Goal: Obtain resource: Obtain resource

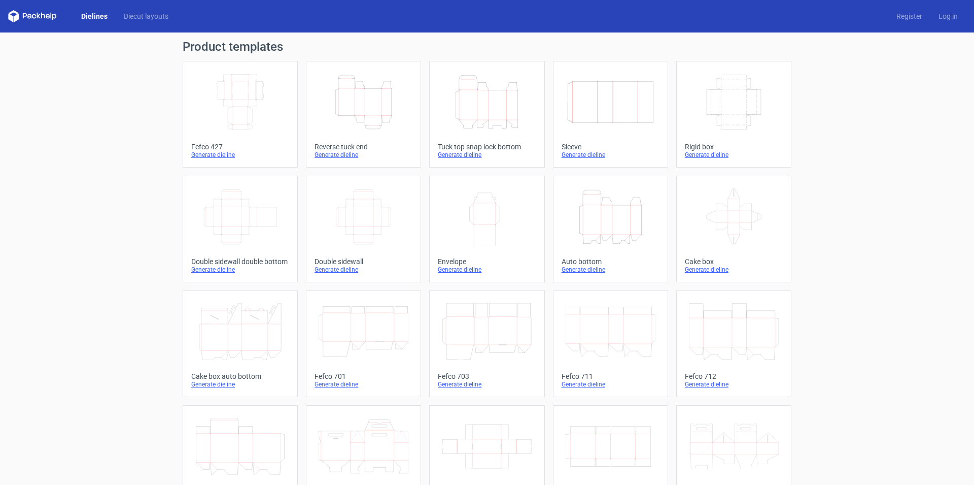
click at [237, 93] on icon "Width Depth Height" at bounding box center [240, 102] width 90 height 57
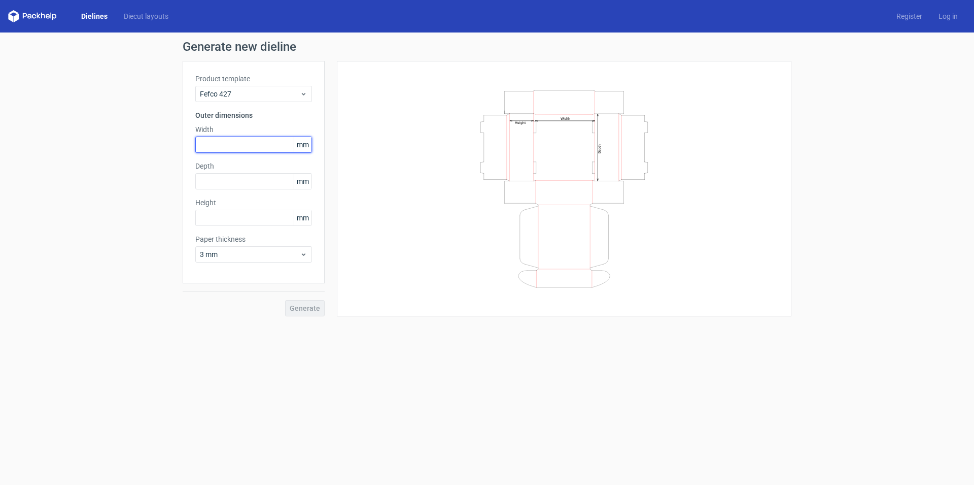
click at [257, 149] on input "text" at bounding box center [253, 144] width 117 height 16
click at [305, 93] on icon at bounding box center [304, 94] width 8 height 8
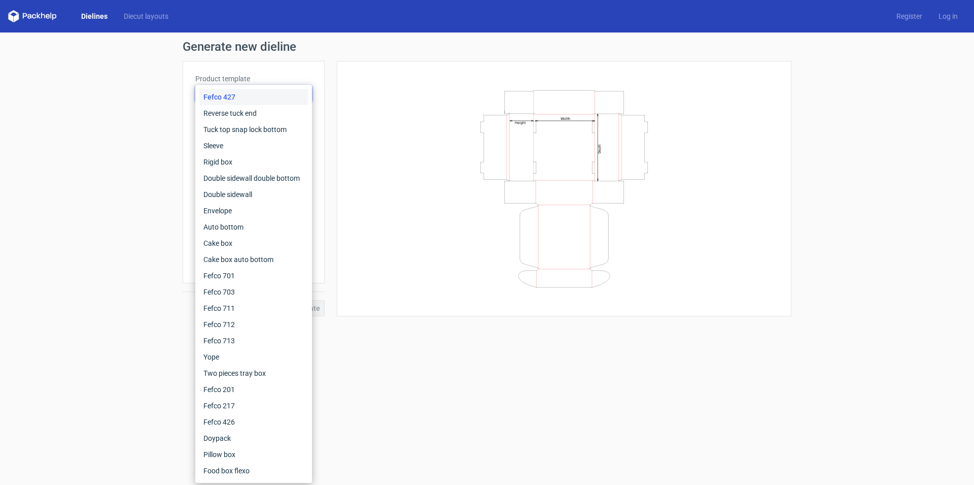
click at [305, 93] on div "Fefco 427" at bounding box center [253, 97] width 109 height 16
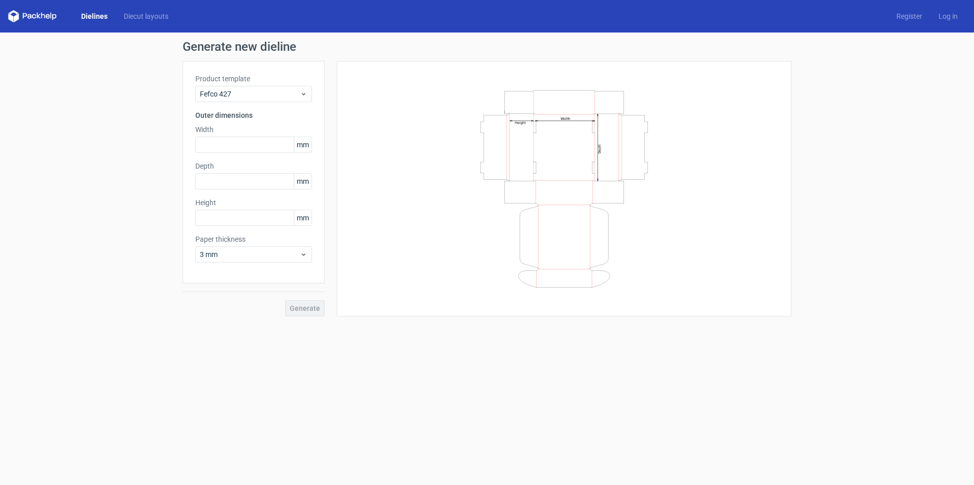
click at [85, 143] on div "Generate new dieline Product template Fefco 427 Outer dimensions Width mm Depth…" at bounding box center [487, 178] width 974 height 292
click at [224, 139] on input "text" at bounding box center [253, 144] width 117 height 16
type input "440"
type input "80"
type input "200"
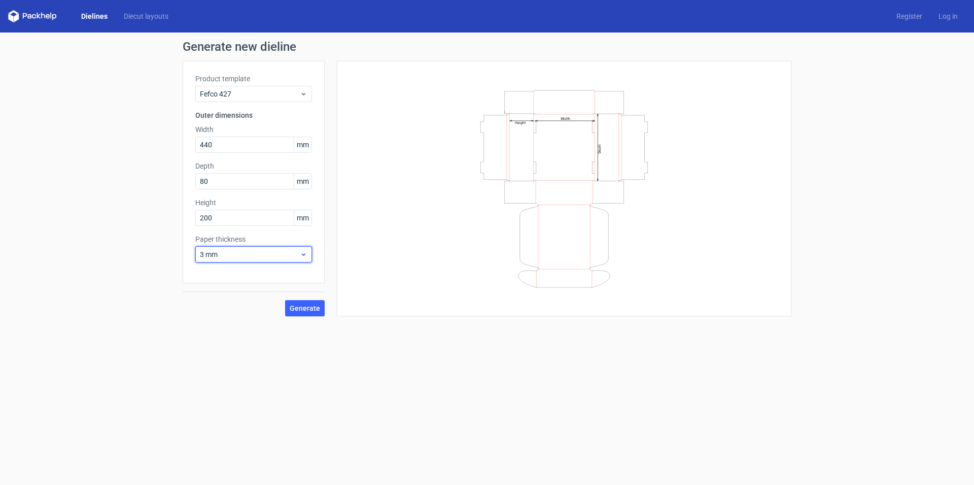
click at [252, 254] on span "3 mm" at bounding box center [250, 254] width 100 height 10
click at [216, 324] on div "1.5 mm" at bounding box center [253, 325] width 109 height 16
click at [300, 307] on span "Generate" at bounding box center [305, 307] width 30 height 7
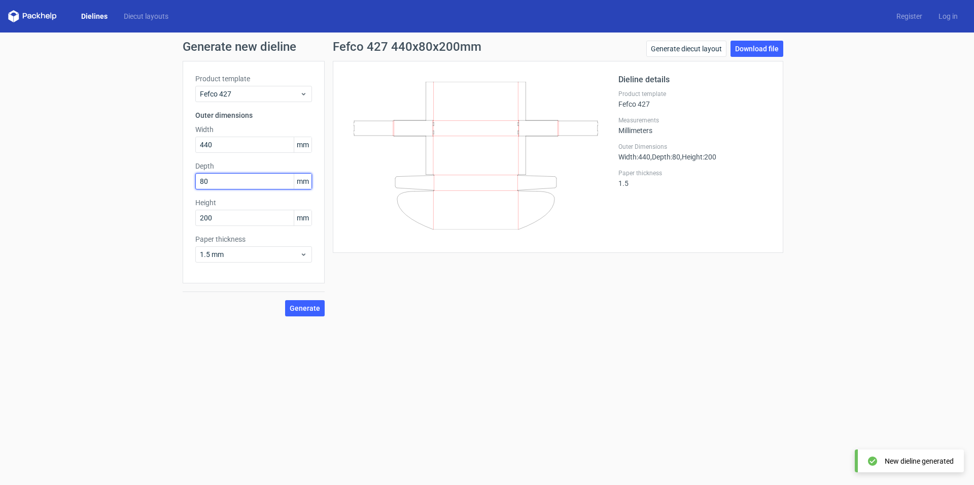
drag, startPoint x: 230, startPoint y: 182, endPoint x: 183, endPoint y: 185, distance: 47.8
click at [195, 185] on input "80" at bounding box center [253, 181] width 117 height 16
type input "200"
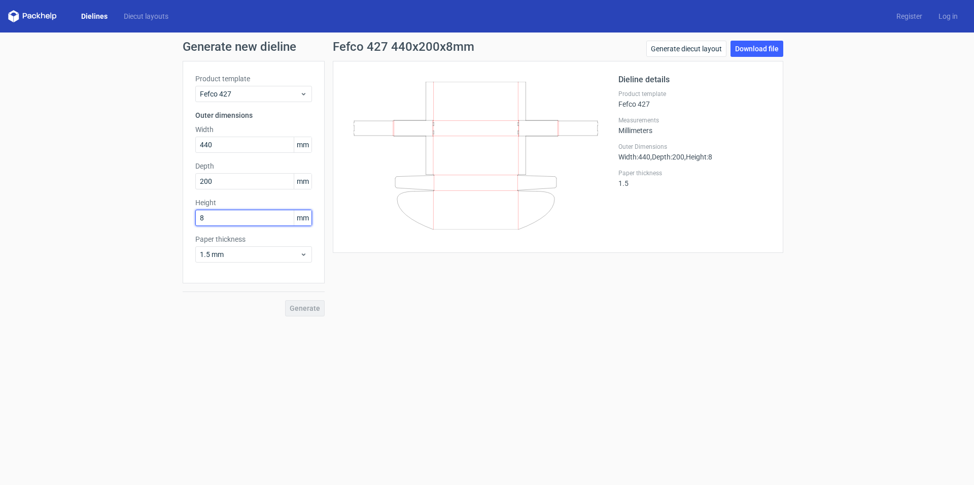
type input "80"
click at [308, 310] on span "Generate" at bounding box center [305, 307] width 30 height 7
click at [766, 46] on link "Download file" at bounding box center [757, 49] width 53 height 16
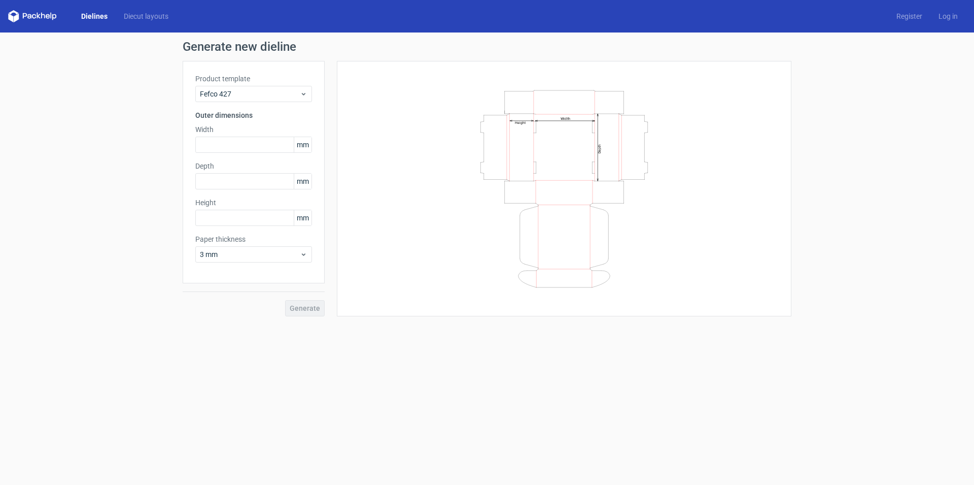
click at [99, 17] on link "Dielines" at bounding box center [94, 16] width 43 height 10
